Goal: Task Accomplishment & Management: Use online tool/utility

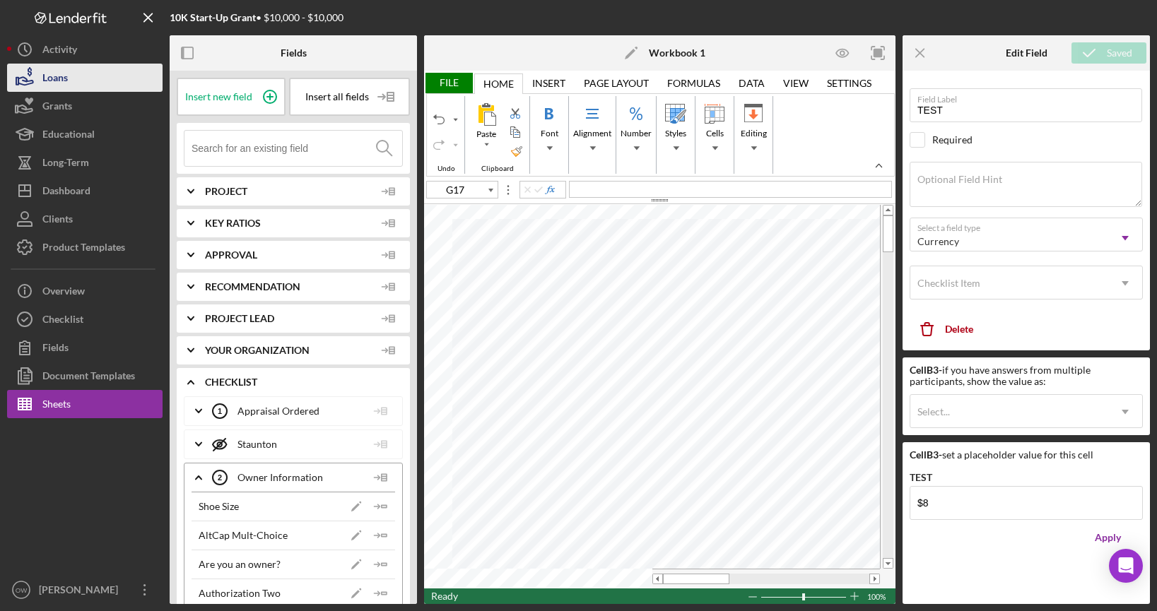
click at [64, 79] on div "Loans" at bounding box center [54, 80] width 25 height 32
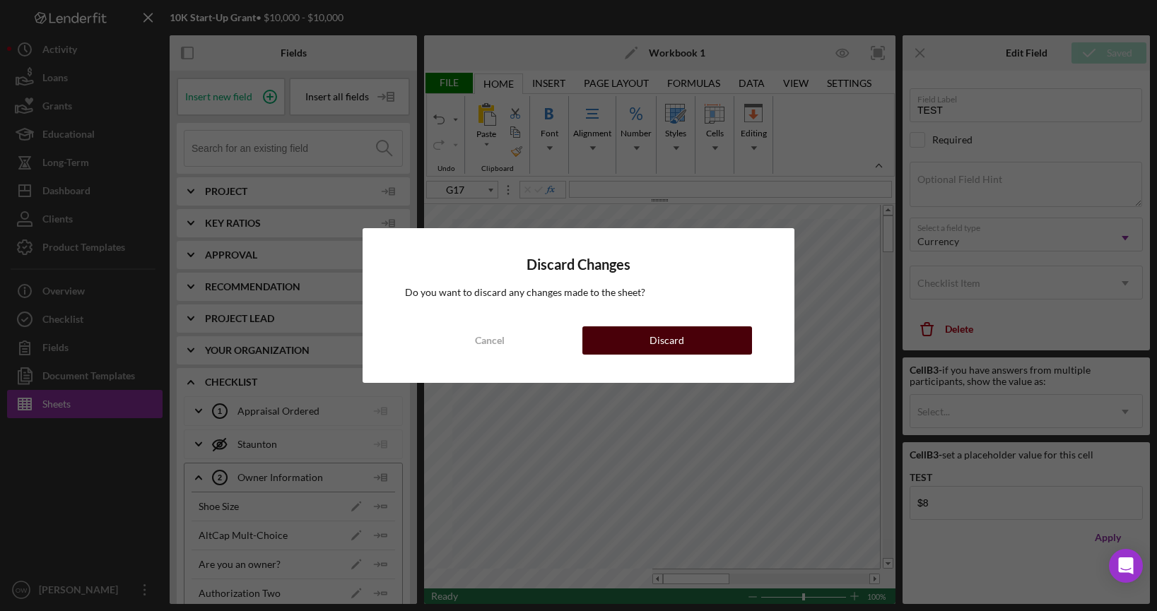
click at [685, 343] on button "Discard" at bounding box center [667, 340] width 170 height 28
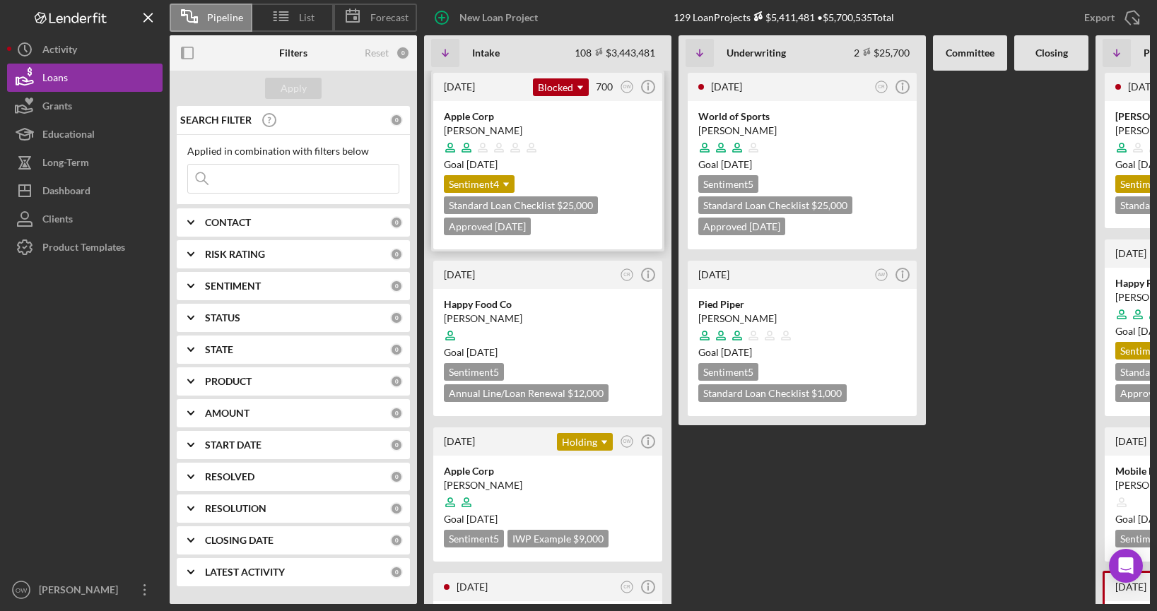
click at [579, 144] on div at bounding box center [548, 147] width 208 height 27
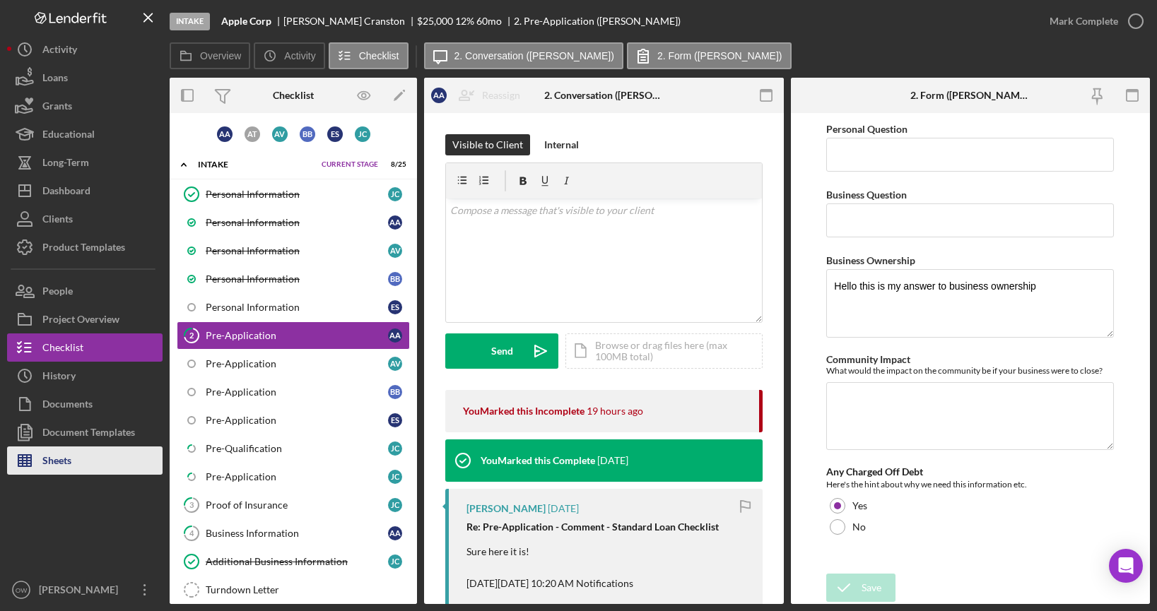
click at [95, 456] on button "Sheets" at bounding box center [84, 461] width 155 height 28
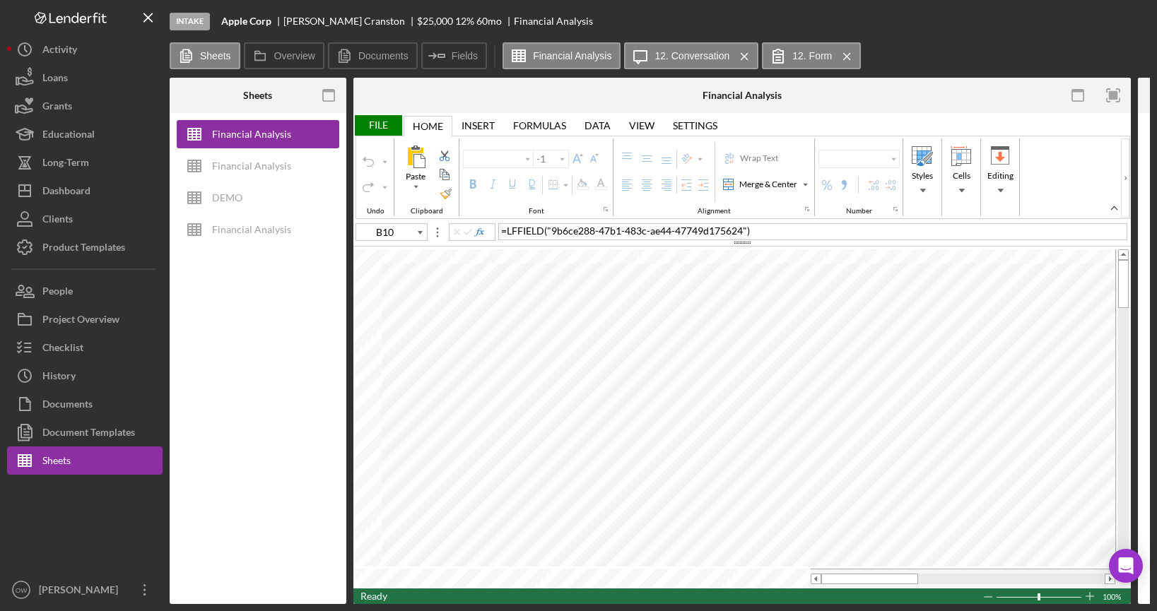
type input "Calibri"
type input "11"
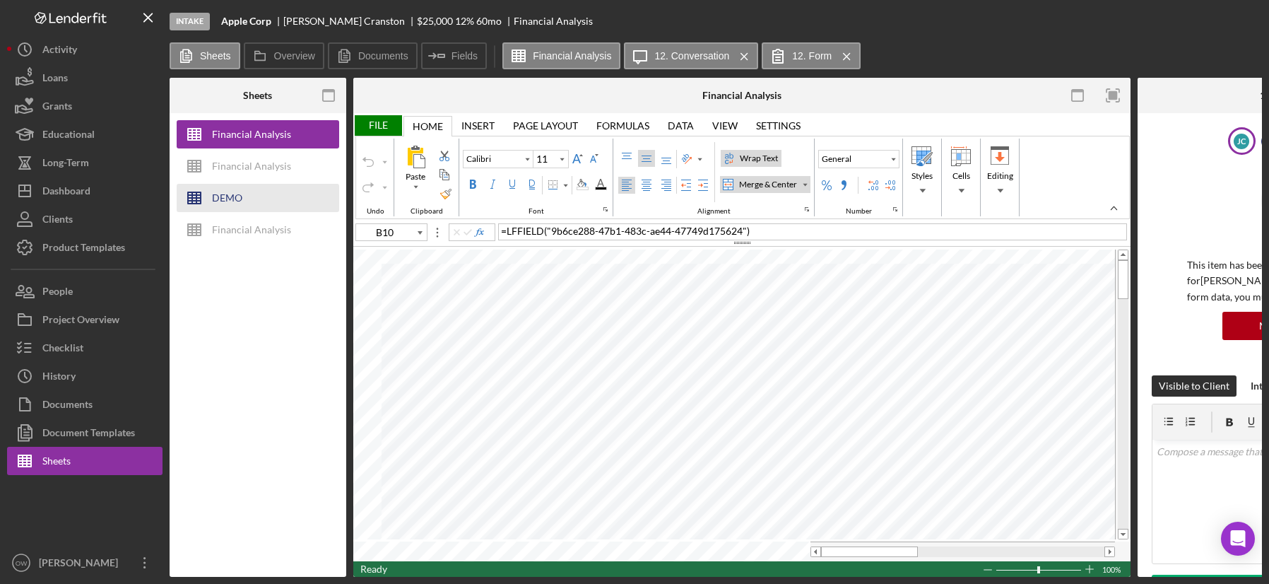
click at [281, 194] on button "DEMO" at bounding box center [258, 198] width 163 height 28
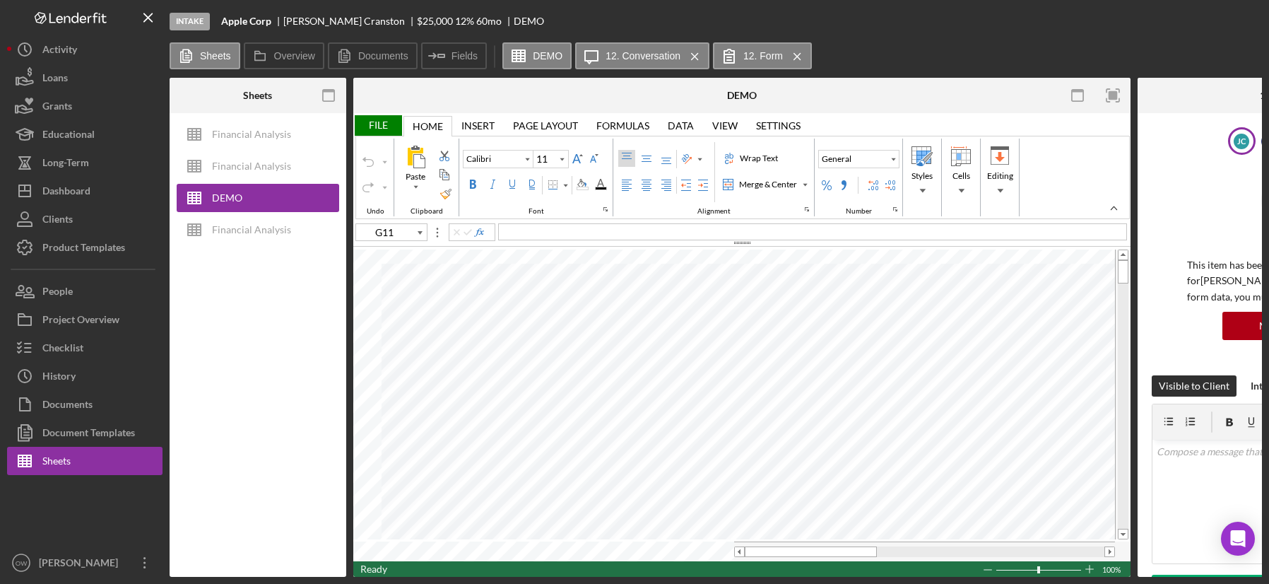
type input "G6"
click at [698, 59] on icon "Icon/Menu Close" at bounding box center [695, 56] width 25 height 35
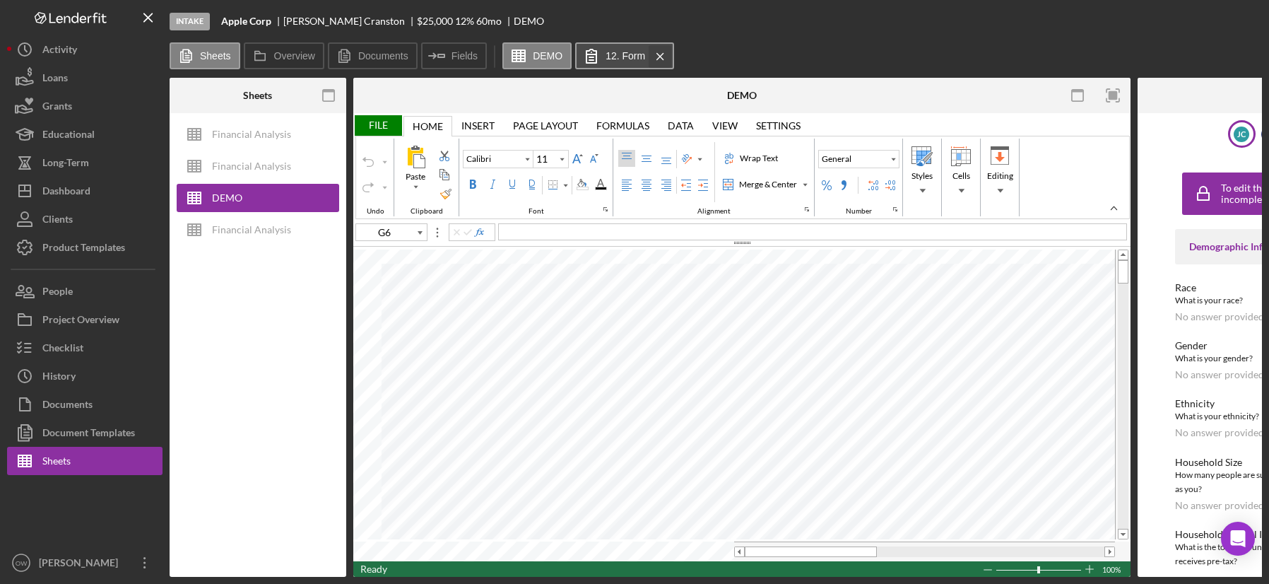
click at [666, 57] on icon "Icon/Menu Close" at bounding box center [660, 56] width 25 height 35
